Goal: Check status: Check status

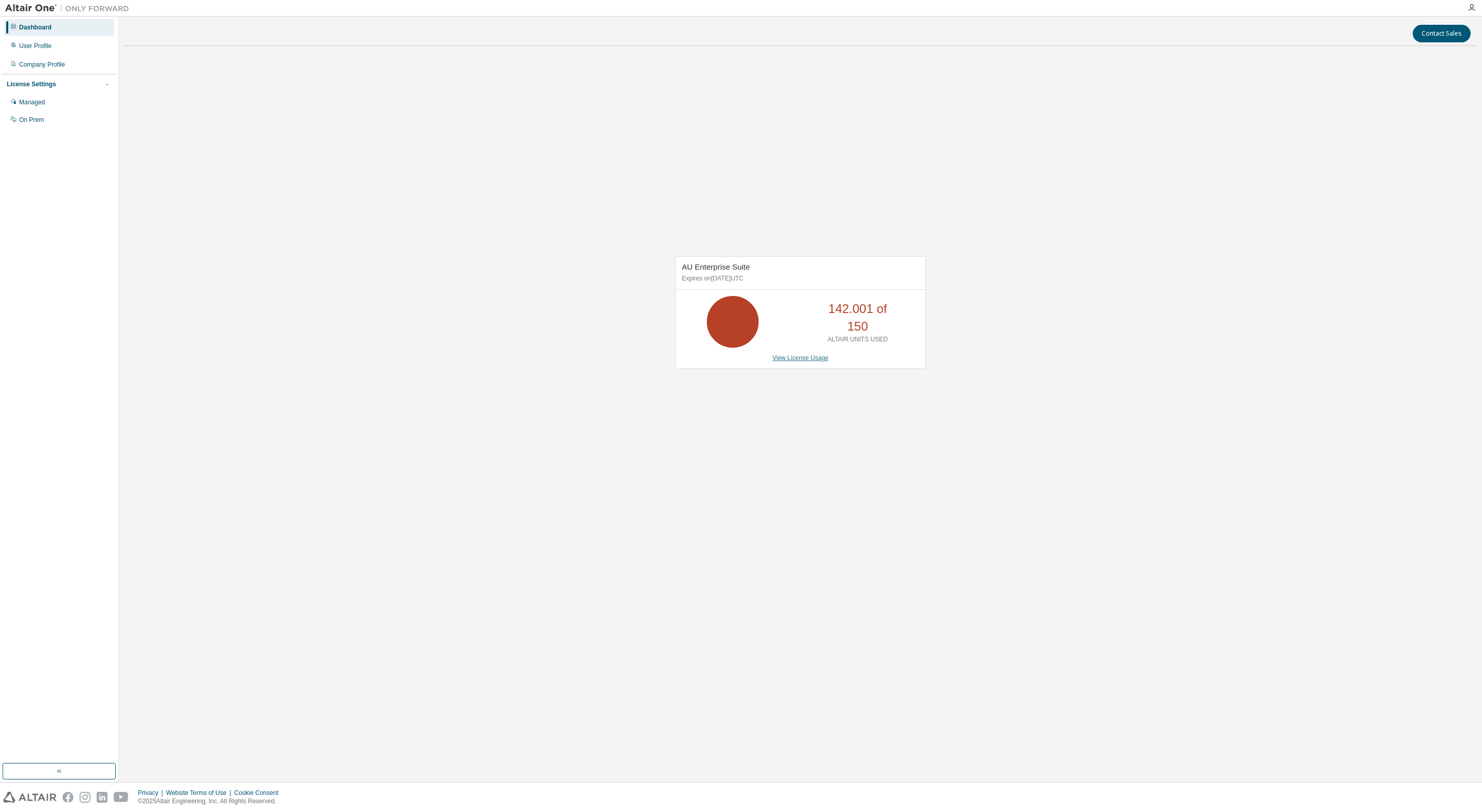
click at [805, 357] on link "View License Usage" at bounding box center [801, 358] width 56 height 7
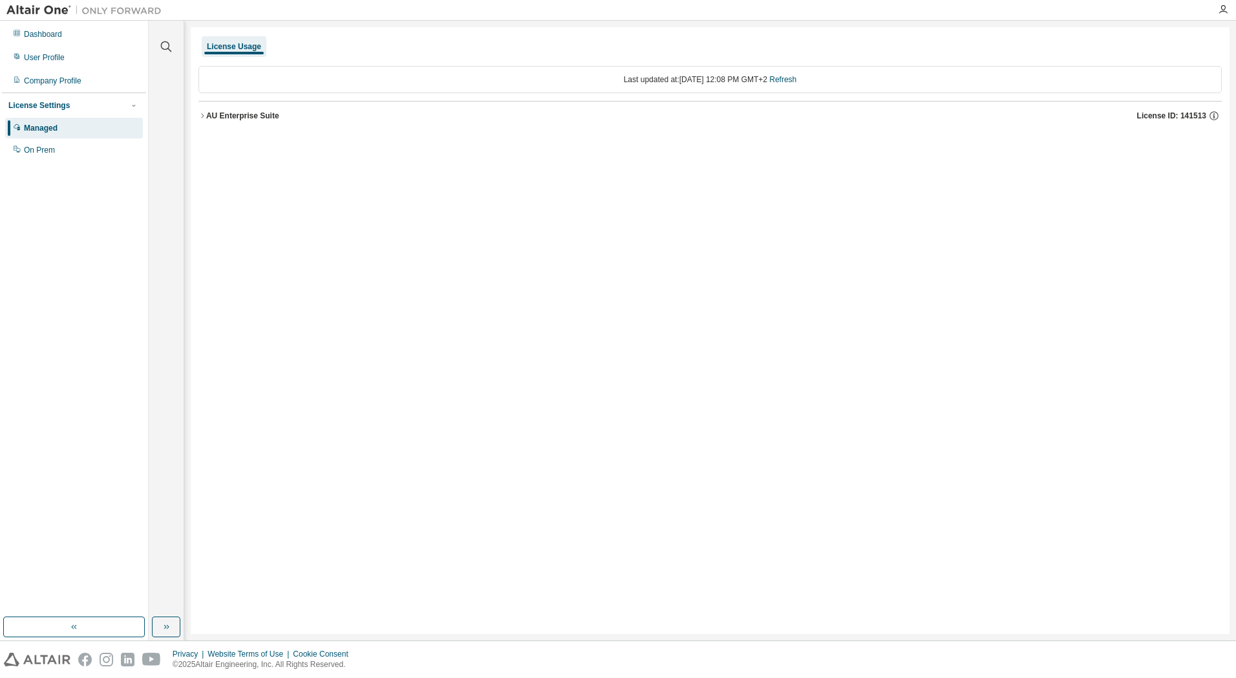
click at [923, 290] on div "License Usage Last updated at: [DATE] 12:08 PM GMT+2 Refresh AU Enterprise Suit…" at bounding box center [710, 330] width 1039 height 606
click at [253, 123] on button "AU Enterprise Suite License ID: 141513" at bounding box center [709, 116] width 1023 height 28
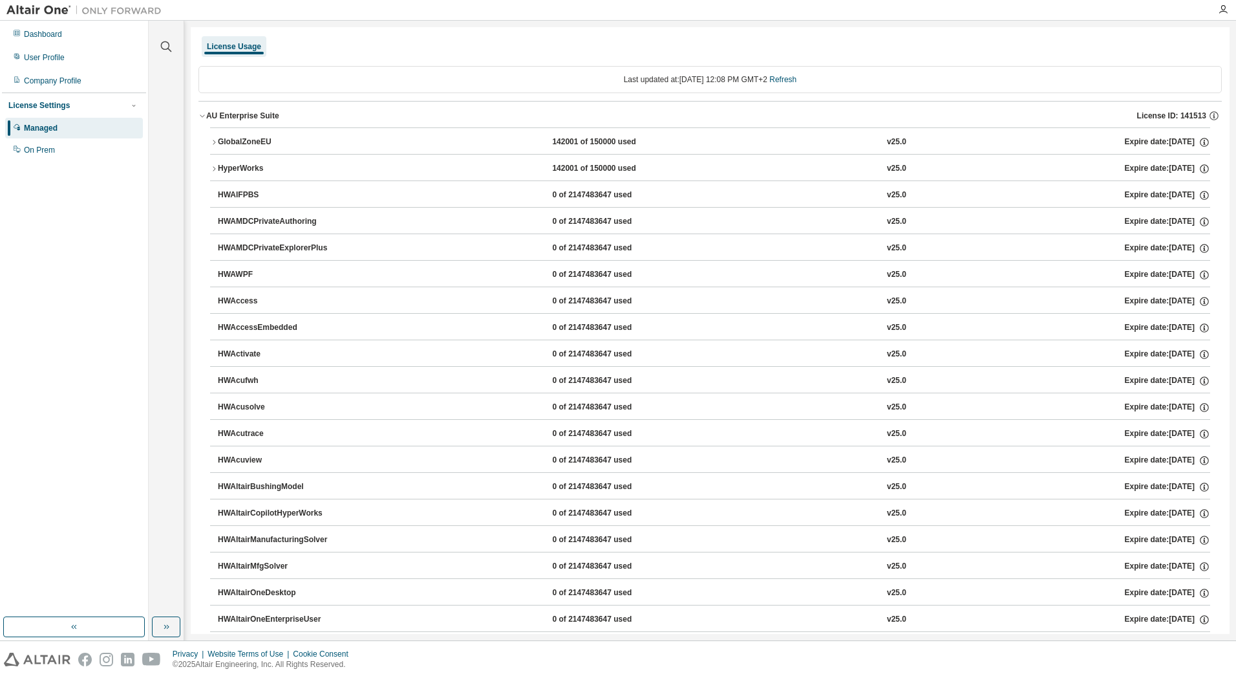
click at [252, 117] on div "AU Enterprise Suite" at bounding box center [242, 116] width 73 height 10
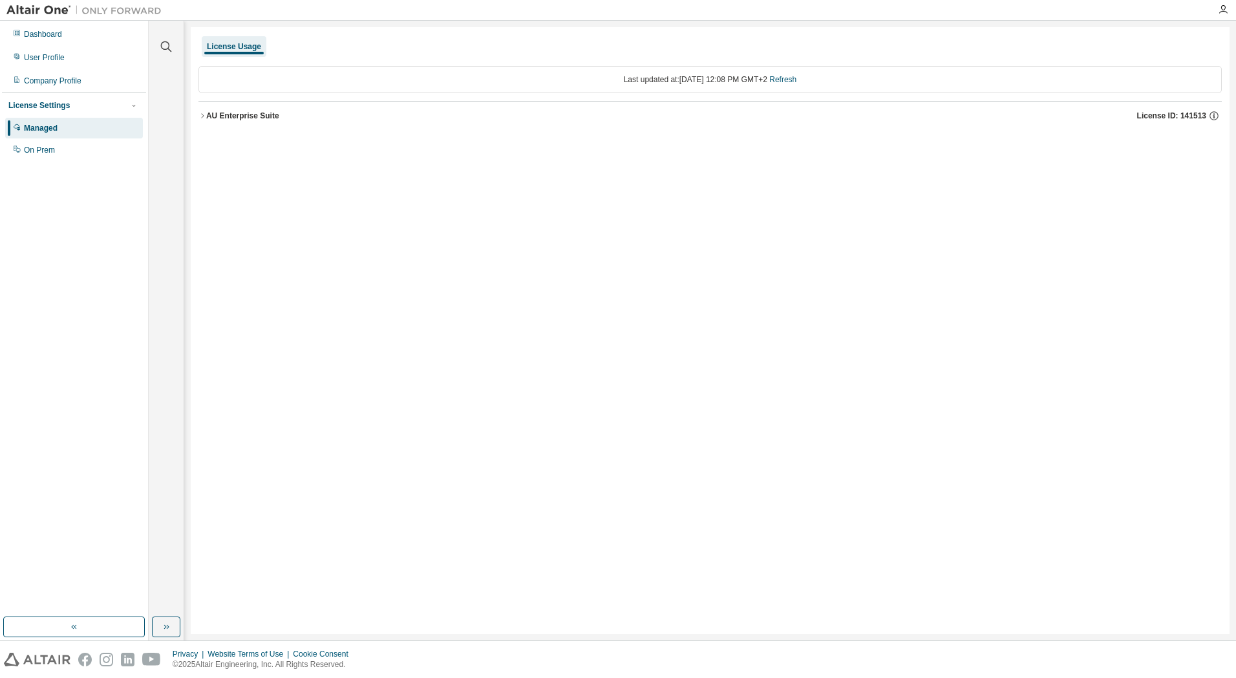
click at [240, 117] on div "AU Enterprise Suite" at bounding box center [242, 116] width 73 height 10
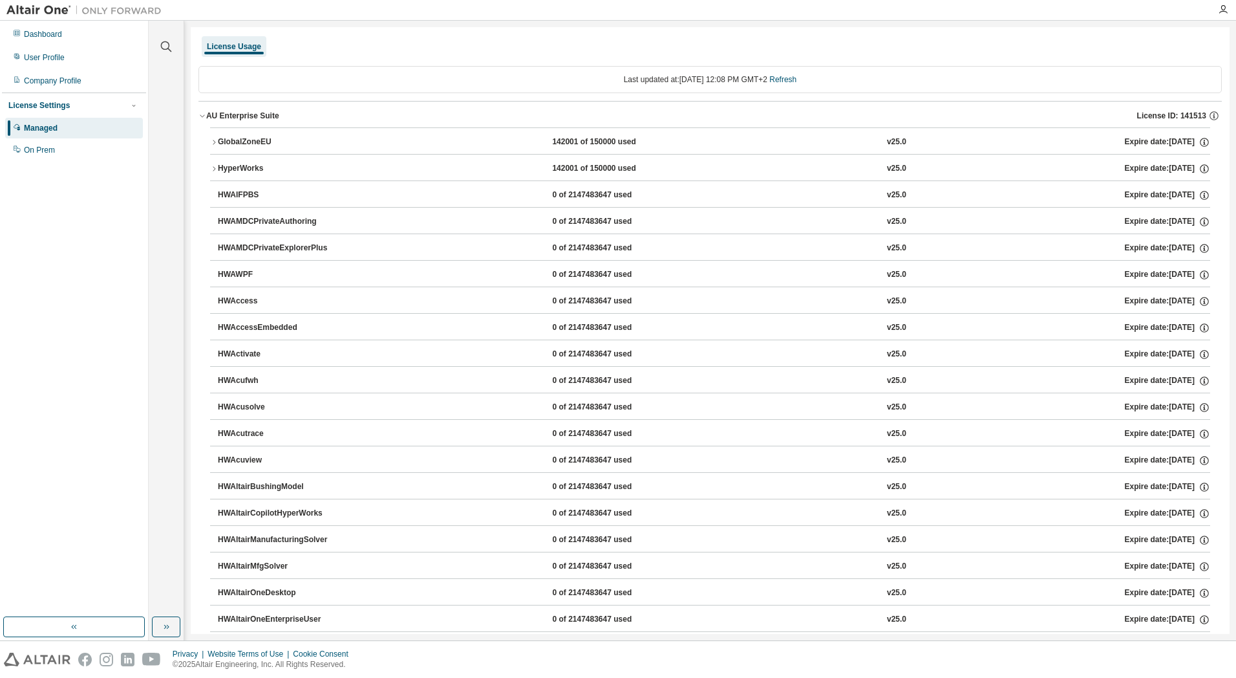
click at [250, 168] on div "HyperWorks" at bounding box center [276, 169] width 116 height 12
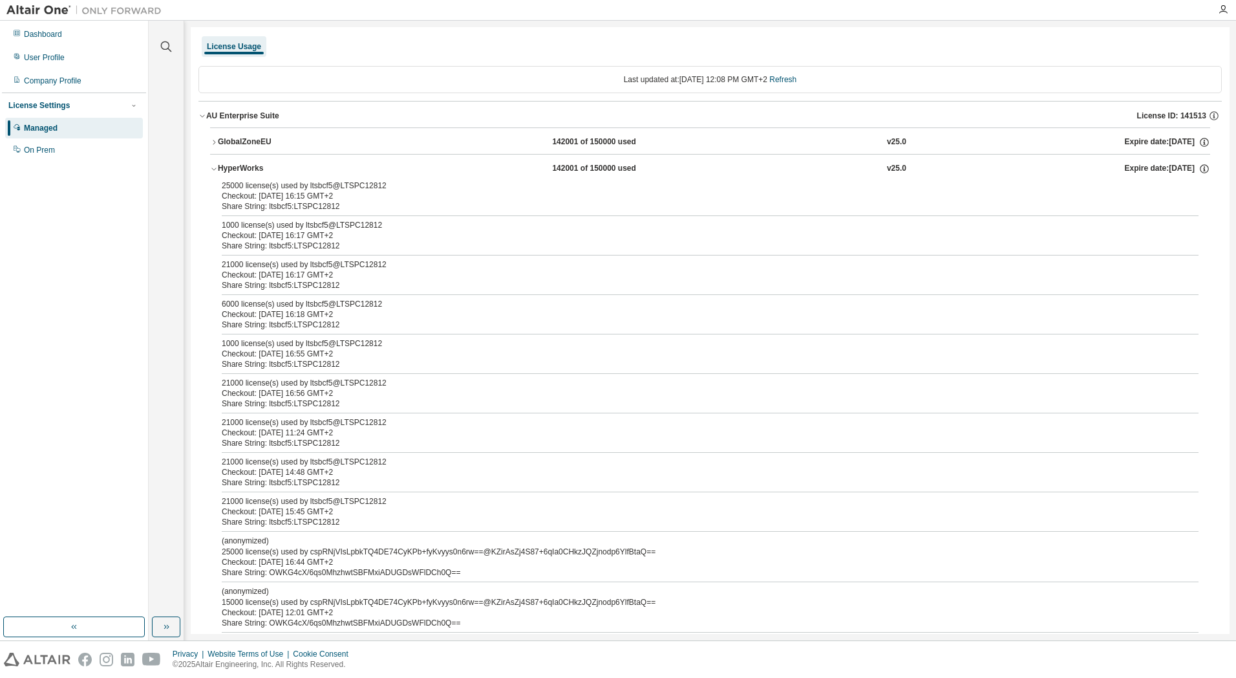
click at [138, 98] on div "License Settings Managed On Prem" at bounding box center [74, 126] width 144 height 69
click at [137, 103] on icon "button" at bounding box center [134, 106] width 8 height 8
click at [136, 110] on span "button" at bounding box center [134, 105] width 10 height 10
click at [400, 85] on div "Last updated at: Mon 2025-08-11 12:08 PM GMT+2 Refresh" at bounding box center [709, 79] width 1023 height 27
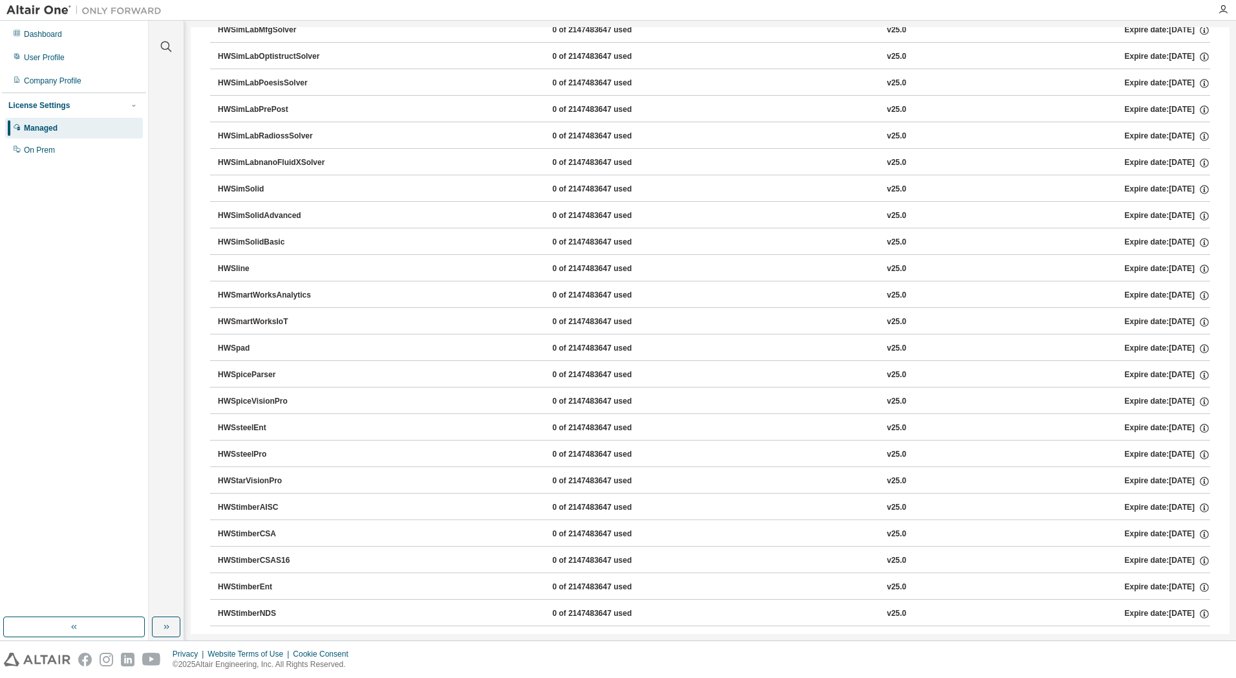
scroll to position [9318, 0]
